Goal: Find specific page/section: Find specific page/section

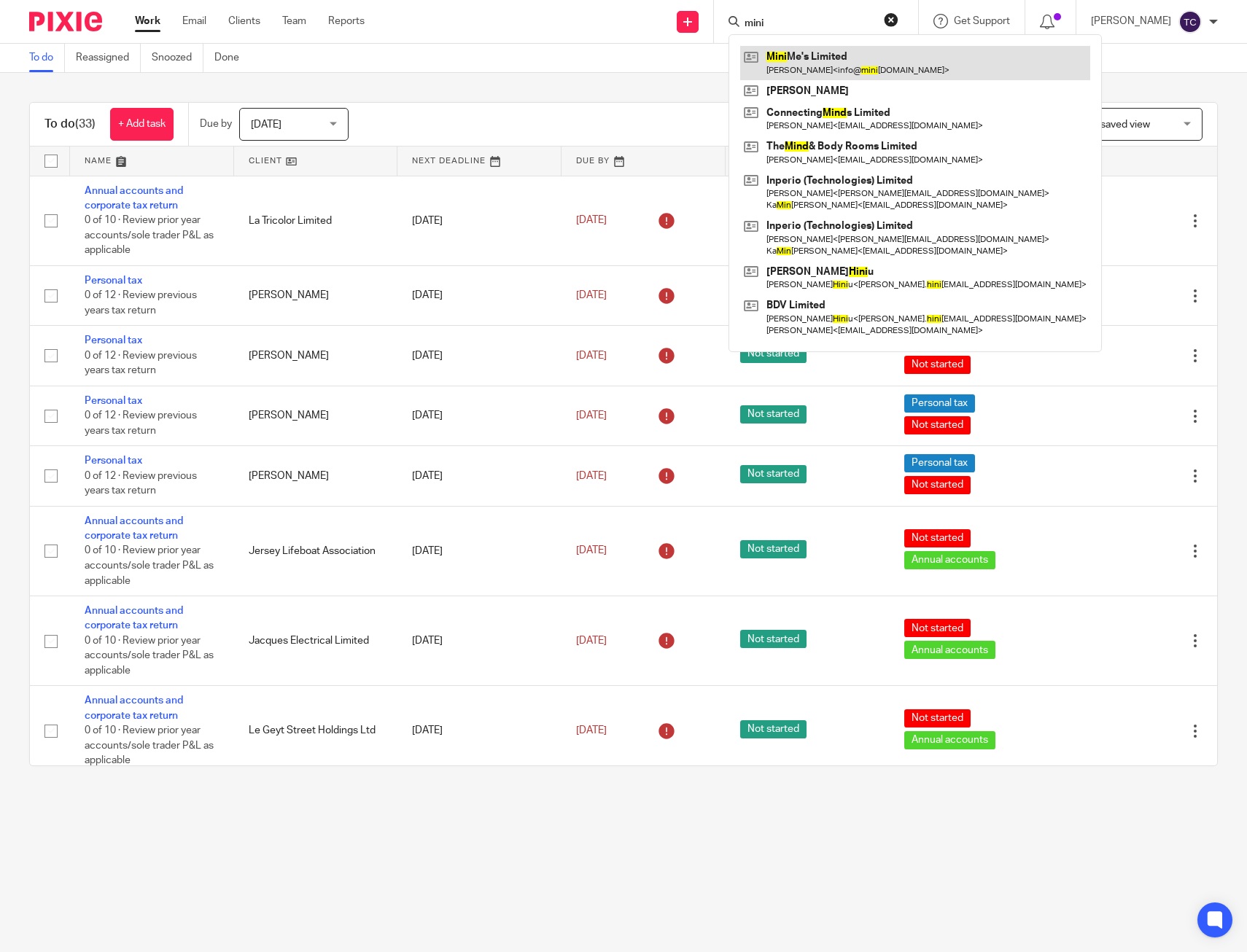
type input "mini"
click at [856, 58] on link at bounding box center [915, 62] width 351 height 33
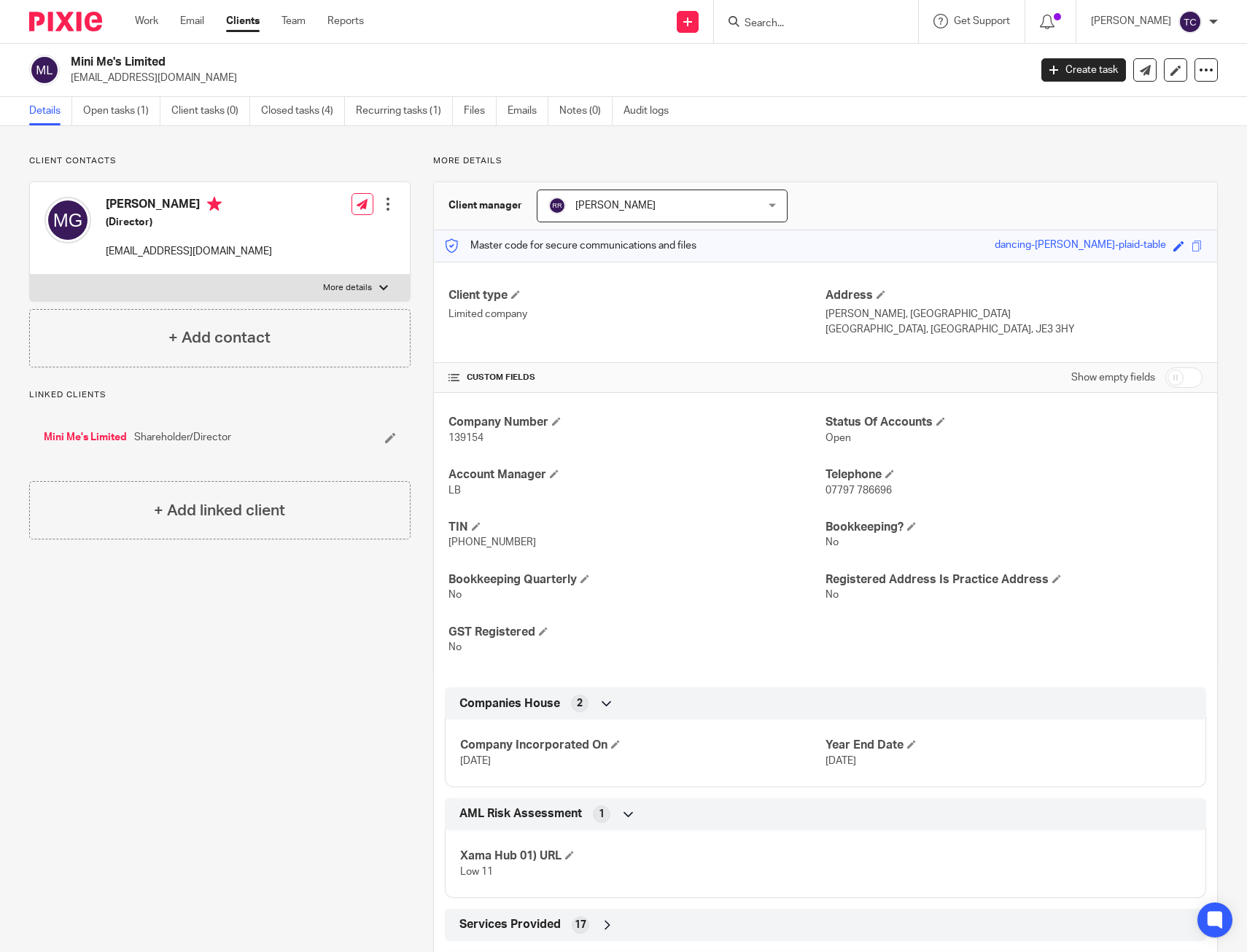
click at [817, 25] on input "Search" at bounding box center [809, 23] width 131 height 13
type input "jason mour"
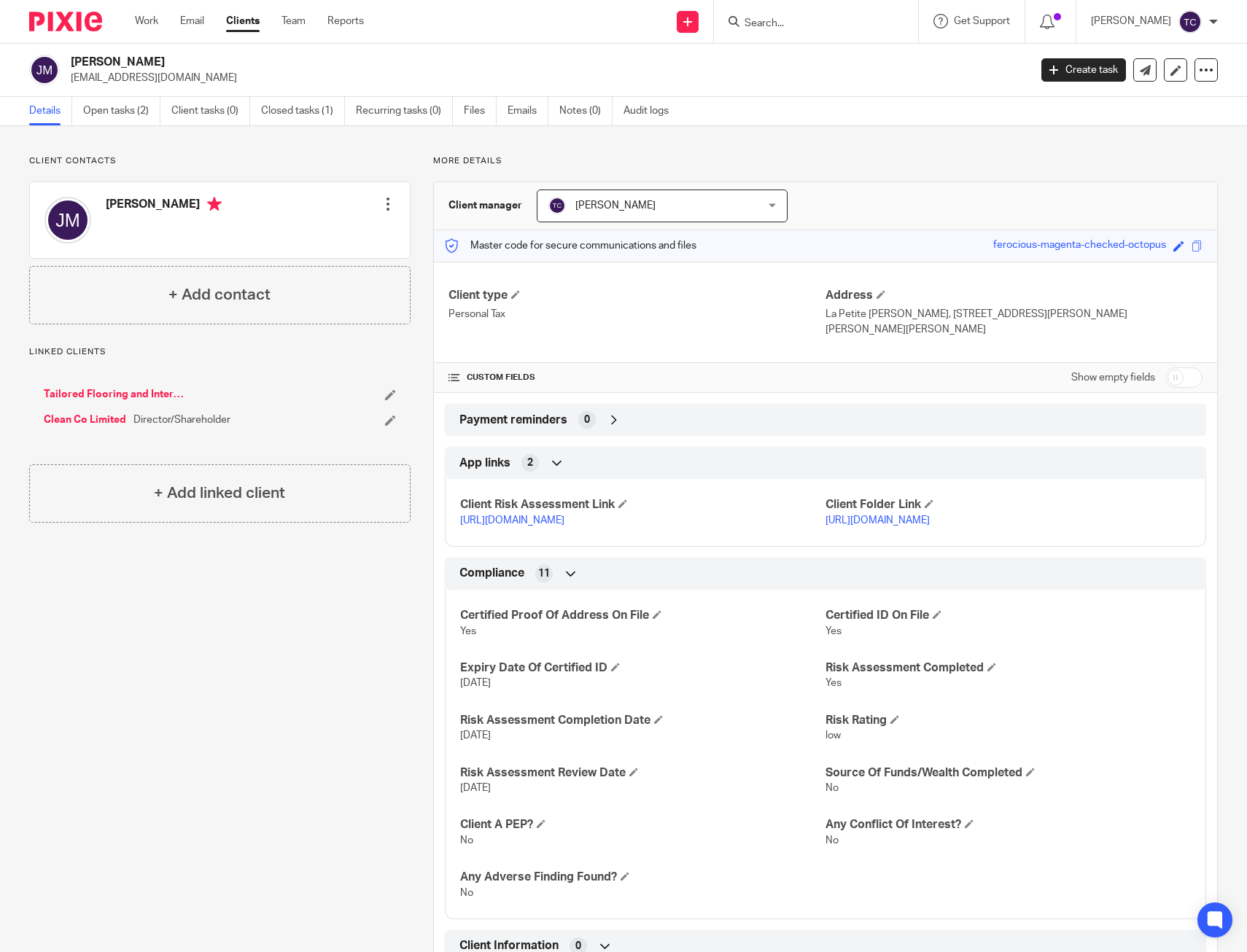
click at [195, 615] on div "Client contacts [PERSON_NAME] Edit contact Create client from contact Export da…" at bounding box center [209, 564] width 404 height 819
click at [789, 21] on input "Search" at bounding box center [809, 23] width 131 height 13
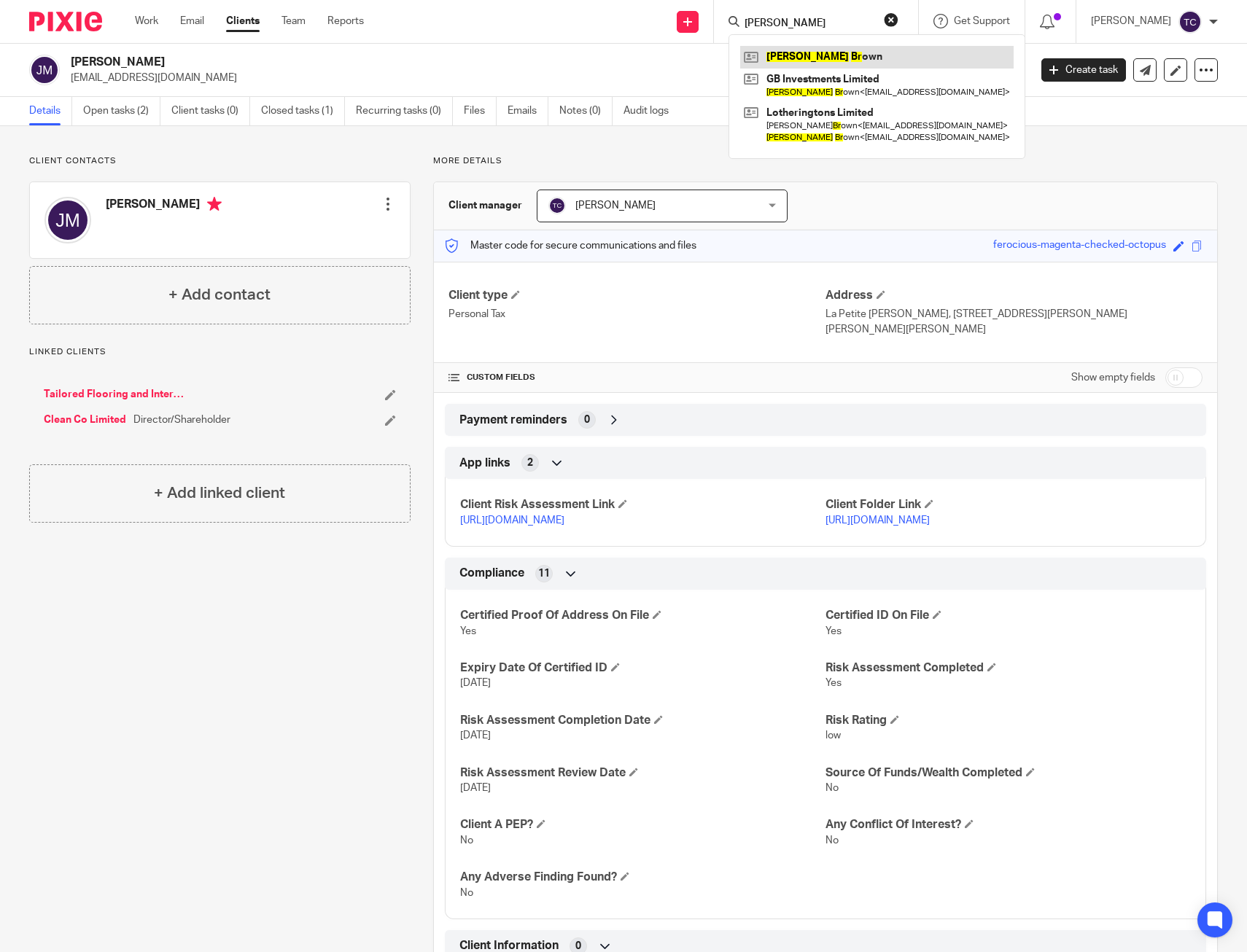
type input "[PERSON_NAME]"
click at [852, 54] on link at bounding box center [877, 57] width 273 height 21
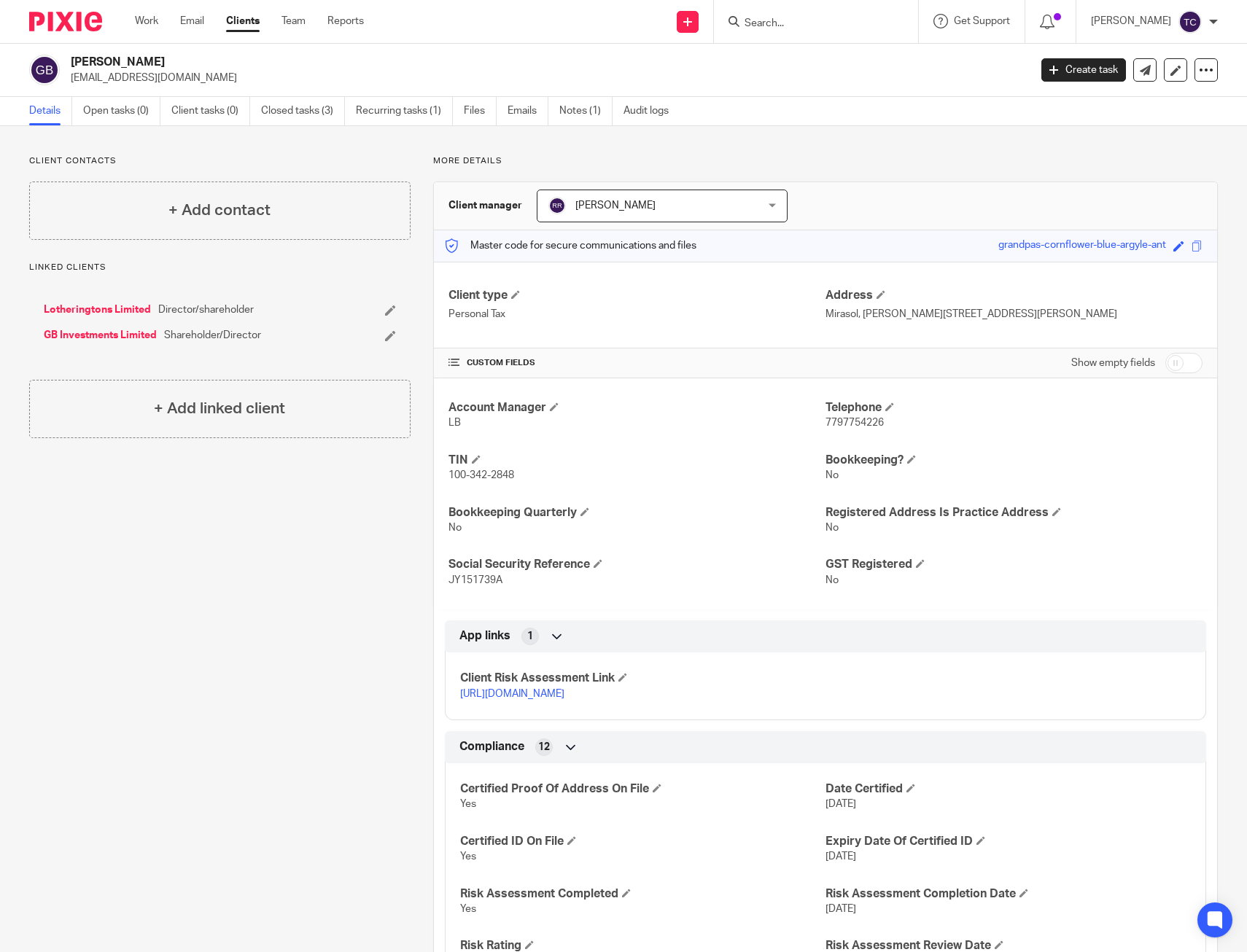
click at [930, 152] on div "Client contacts + Add contact Linked clients Lotheringtons Limited Director/sha…" at bounding box center [623, 630] width 1247 height 1008
